Goal: Task Accomplishment & Management: Manage account settings

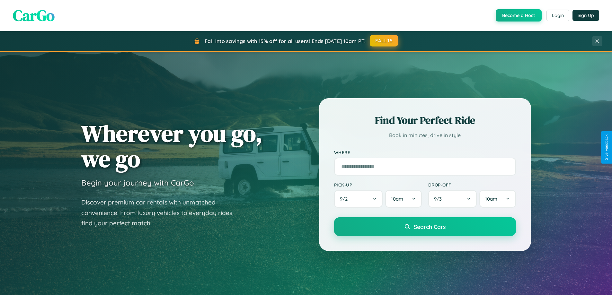
click at [384, 41] on button "FALL15" at bounding box center [384, 41] width 28 height 12
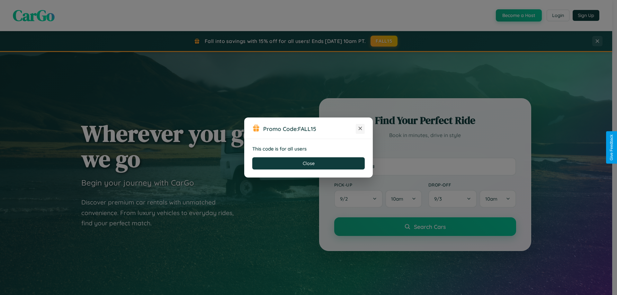
click at [360, 129] on icon at bounding box center [360, 128] width 6 height 6
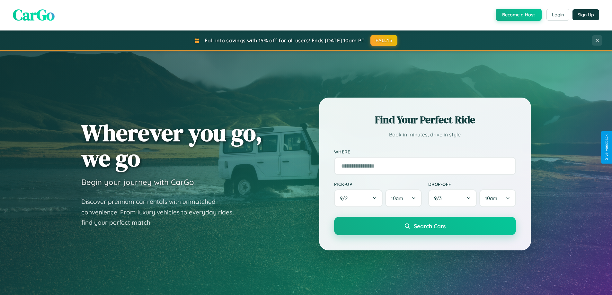
scroll to position [442, 0]
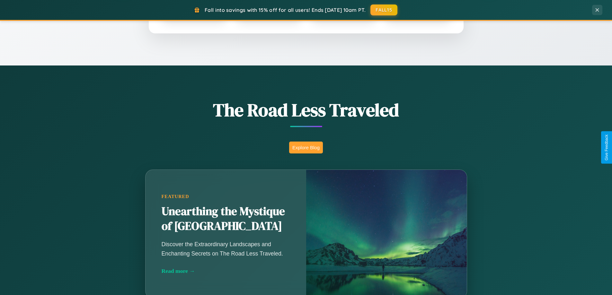
click at [306, 147] on button "Explore Blog" at bounding box center [306, 148] width 34 height 12
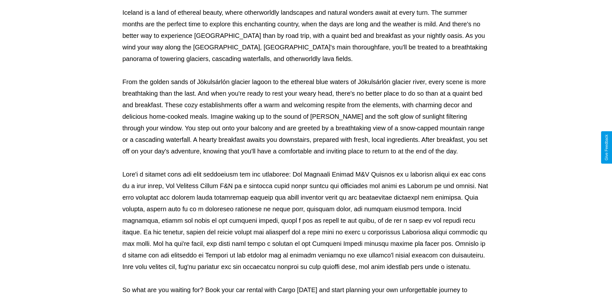
scroll to position [208, 0]
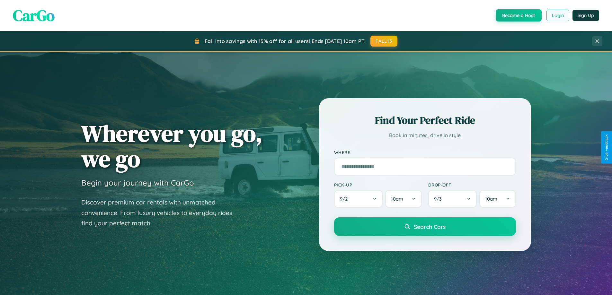
click at [557, 15] on button "Login" at bounding box center [558, 16] width 23 height 12
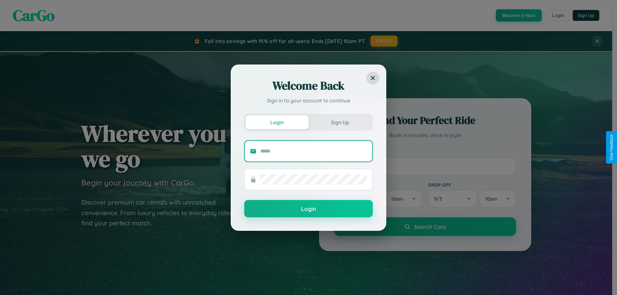
click at [314, 151] on input "text" at bounding box center [313, 151] width 107 height 10
type input "**********"
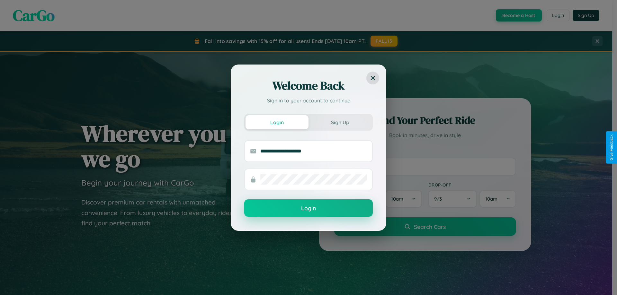
click at [308, 209] on button "Login" at bounding box center [308, 208] width 129 height 17
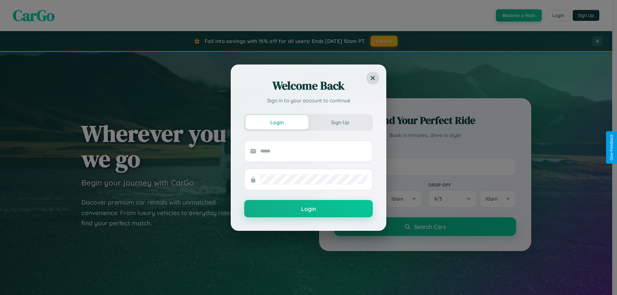
scroll to position [277, 0]
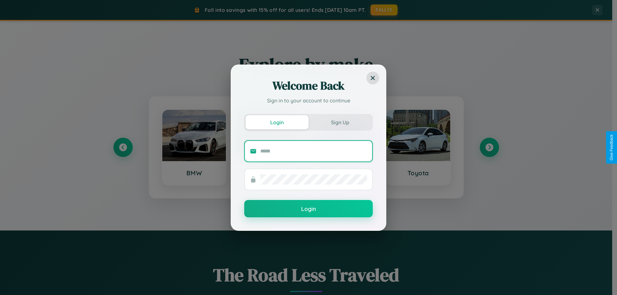
click at [343, 147] on input "text" at bounding box center [313, 151] width 107 height 10
